Goal: Navigation & Orientation: Find specific page/section

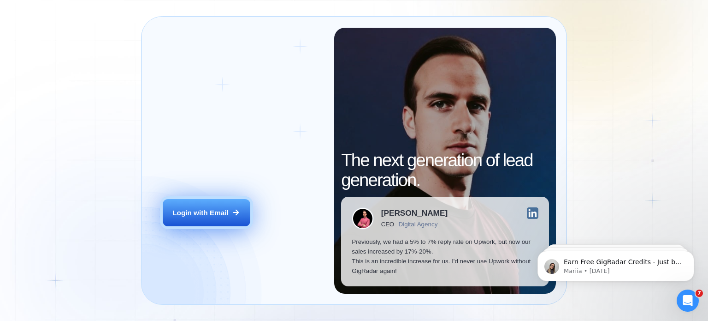
click at [212, 202] on button "Login with Email" at bounding box center [207, 213] width 88 height 28
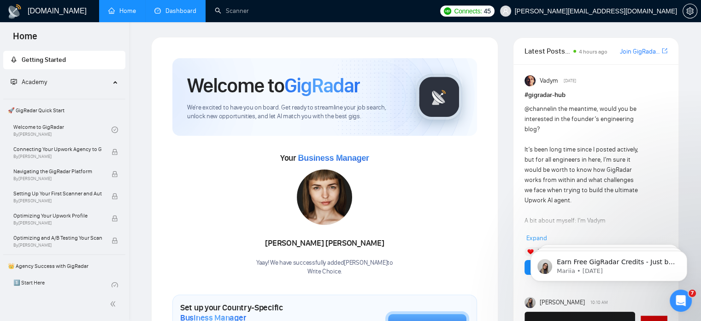
click at [190, 10] on link "Dashboard" at bounding box center [175, 11] width 42 height 8
